Goal: Navigation & Orientation: Find specific page/section

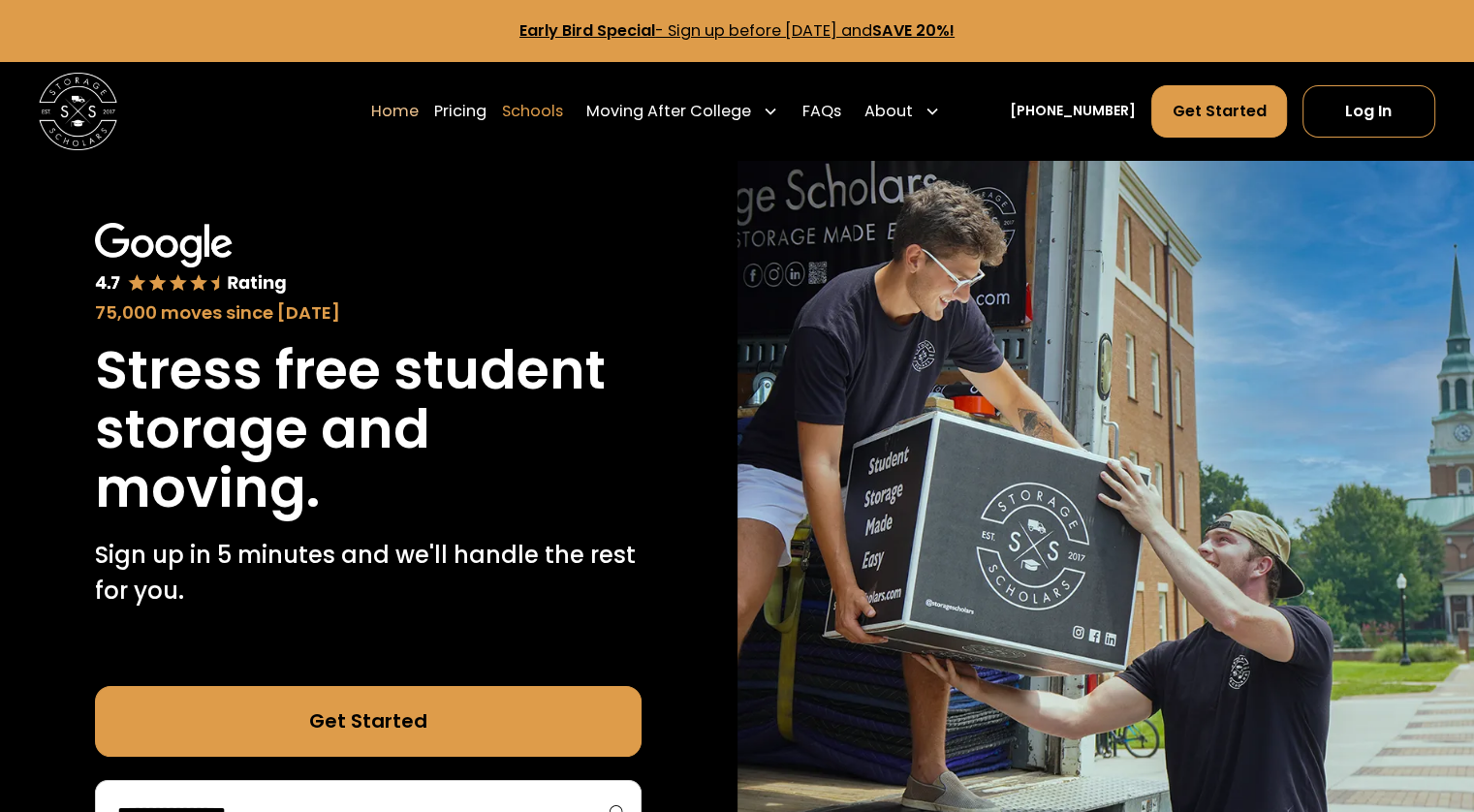
click at [563, 111] on link "Schools" at bounding box center [532, 112] width 61 height 54
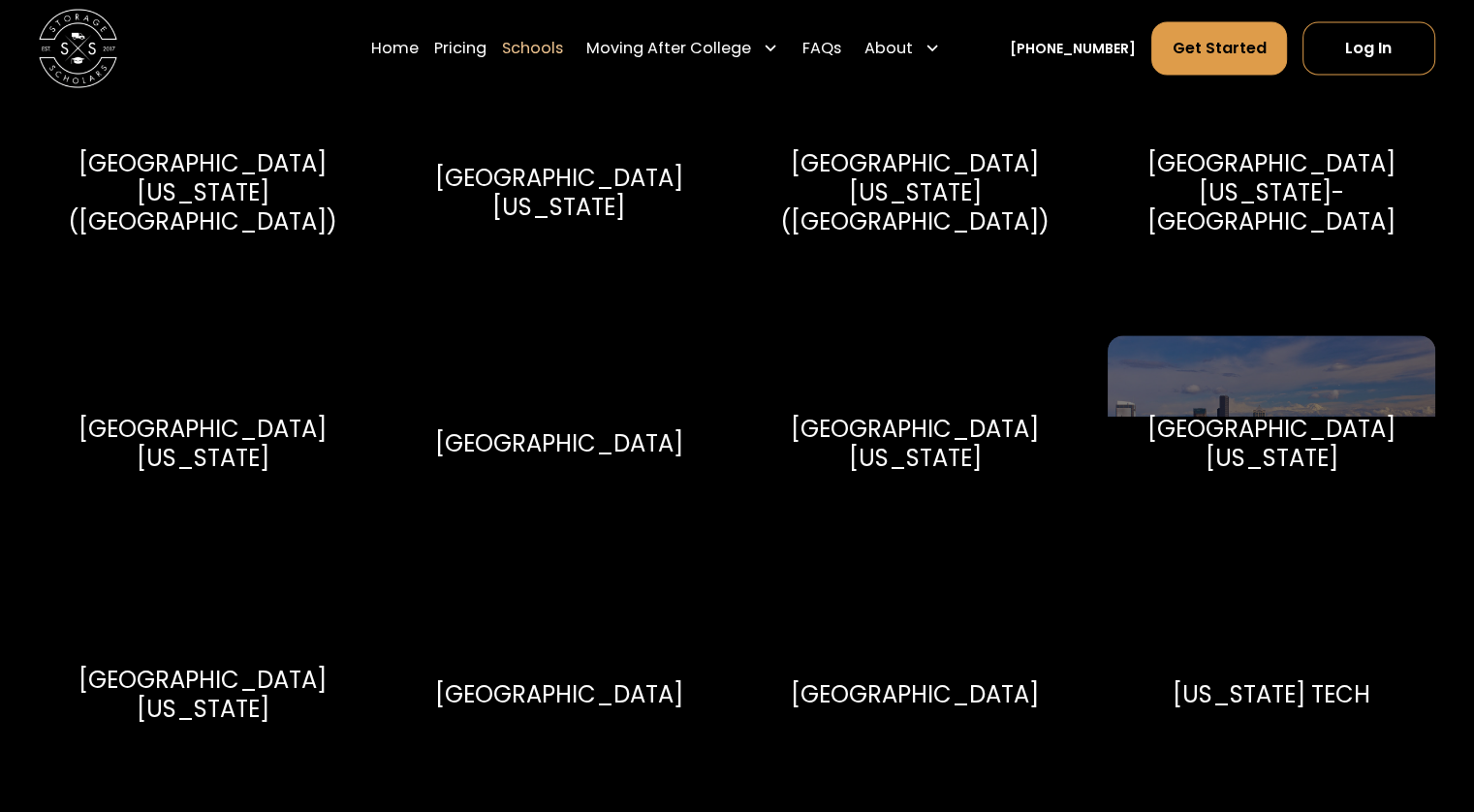
scroll to position [11137, 0]
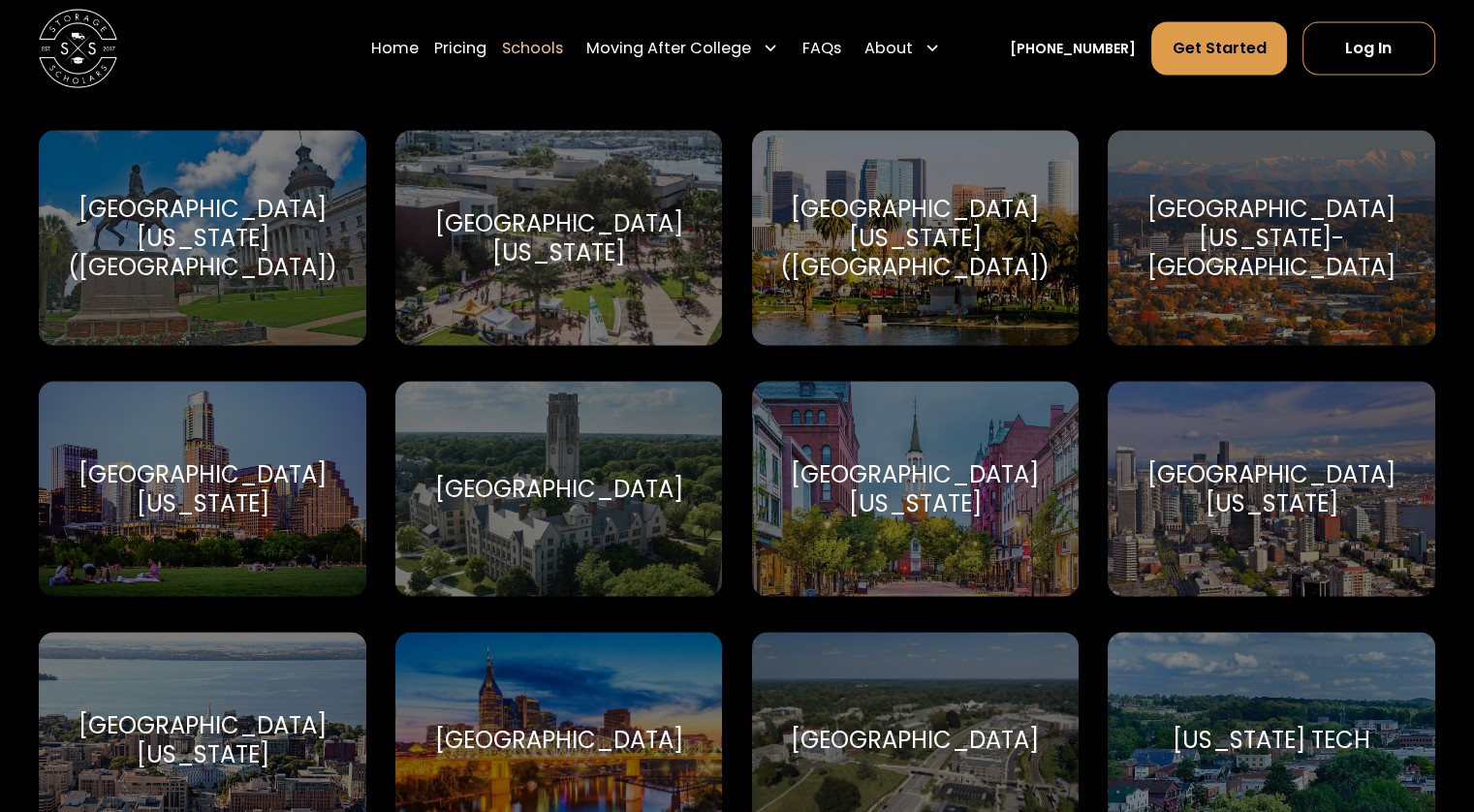
click at [1174, 290] on div "University of Tennessee-Knoxville University of Tennessee-Knoxville" at bounding box center [1271, 237] width 327 height 215
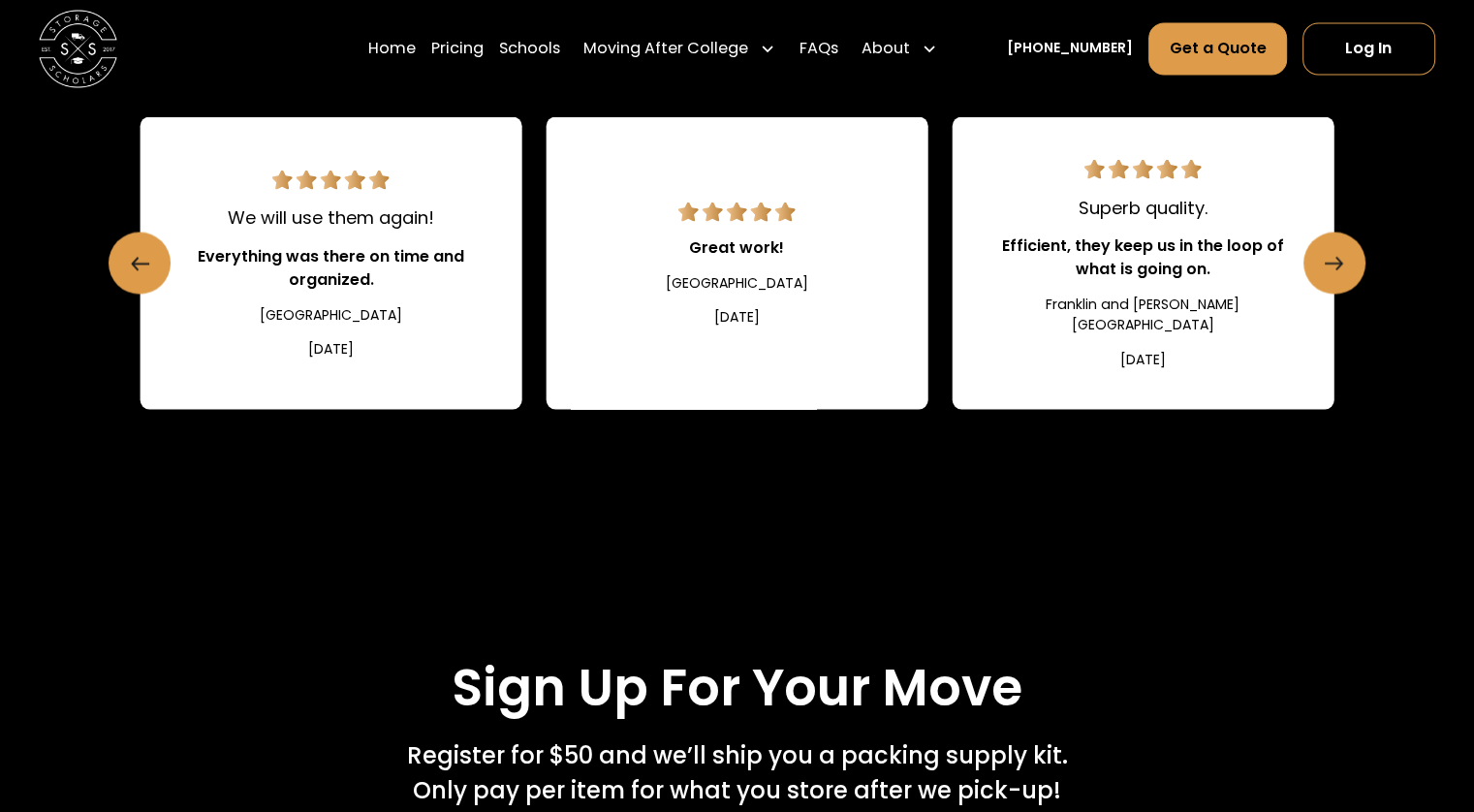
scroll to position [3583, 0]
